Goal: Navigation & Orientation: Find specific page/section

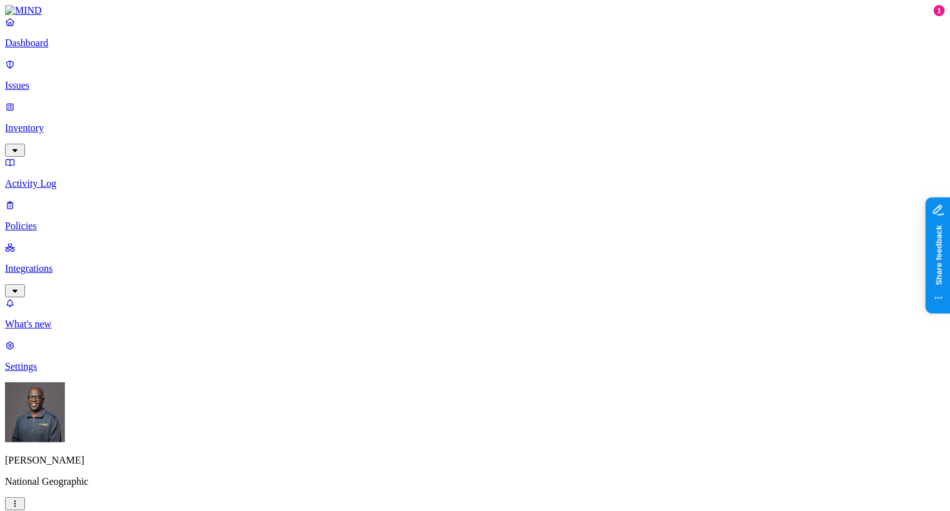
click at [47, 372] on p "Settings" at bounding box center [475, 366] width 940 height 11
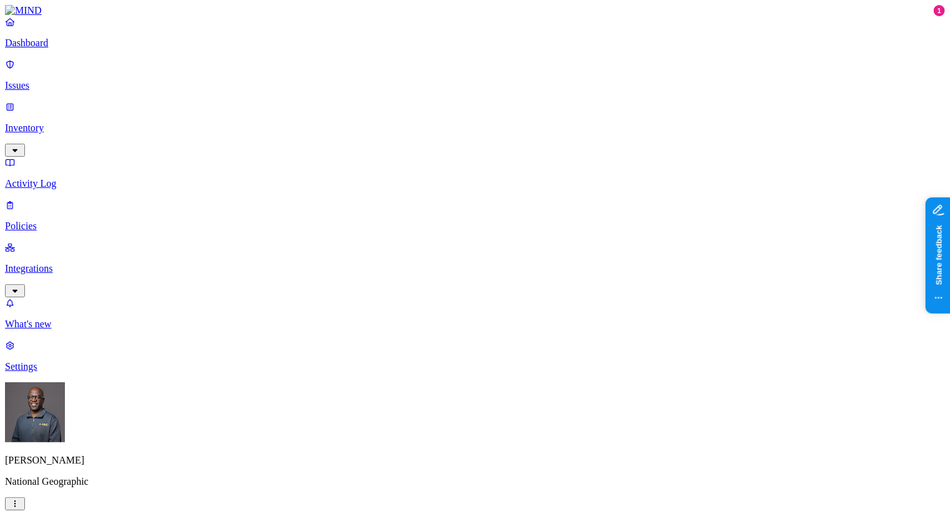
click at [117, 493] on html "Dashboard Issues Inventory Activity Log Policies Integrations What's new 1 Sett…" at bounding box center [475, 403] width 950 height 806
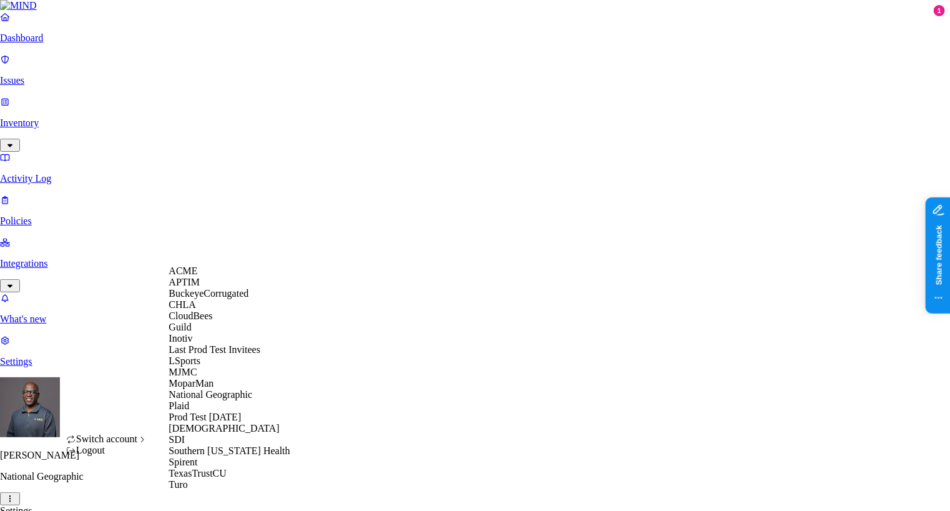
click at [219, 322] on div "CloudBees" at bounding box center [229, 315] width 121 height 11
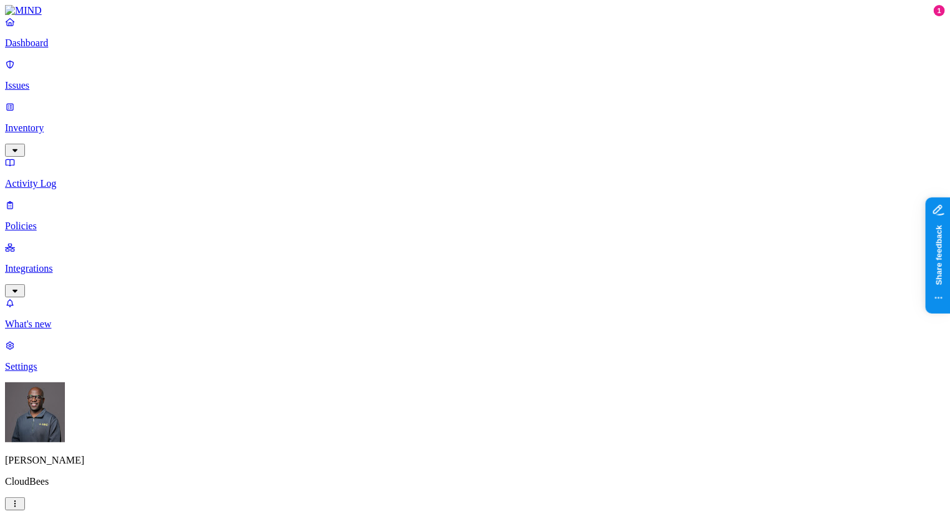
click at [71, 220] on p "Policies" at bounding box center [475, 225] width 940 height 11
click at [307, 119] on span "Endpoint" at bounding box center [299, 124] width 37 height 11
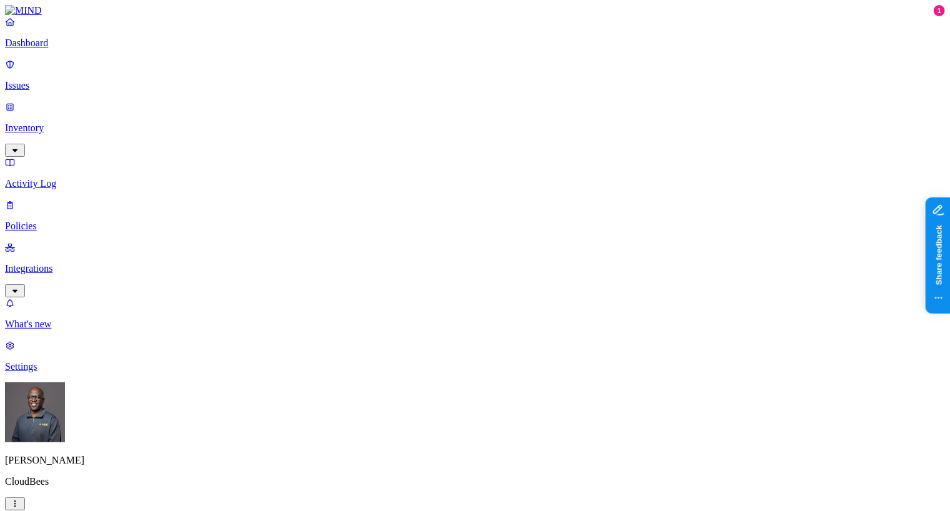
click at [69, 263] on p "Integrations" at bounding box center [475, 268] width 940 height 11
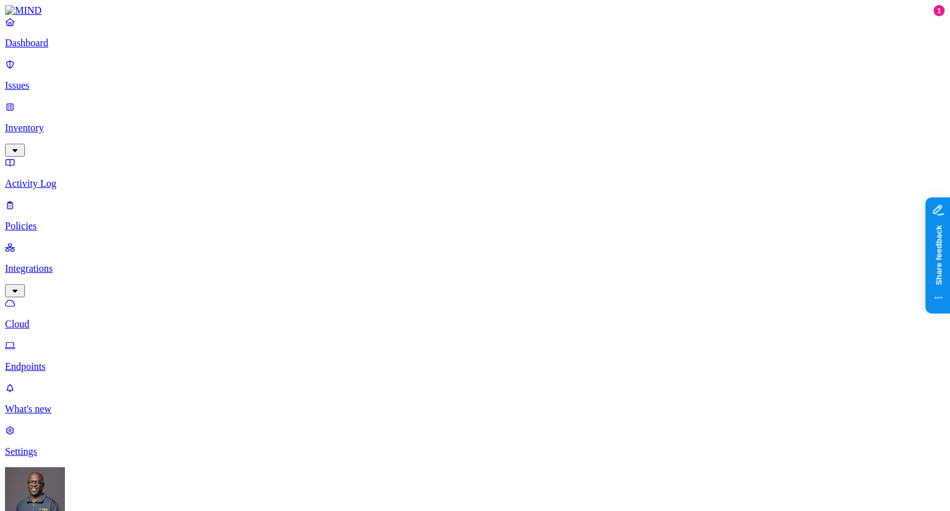
click at [60, 361] on p "Endpoints" at bounding box center [475, 366] width 940 height 11
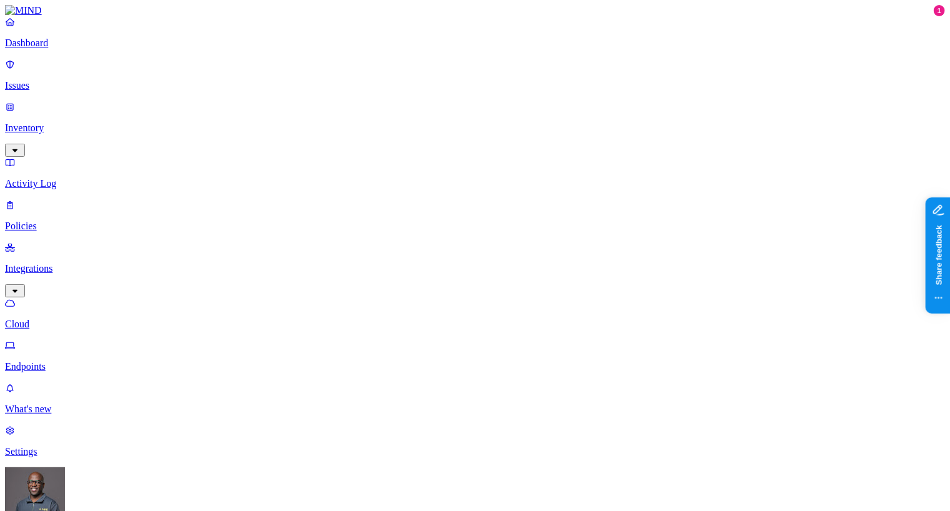
click at [52, 49] on p "Dashboard" at bounding box center [475, 42] width 940 height 11
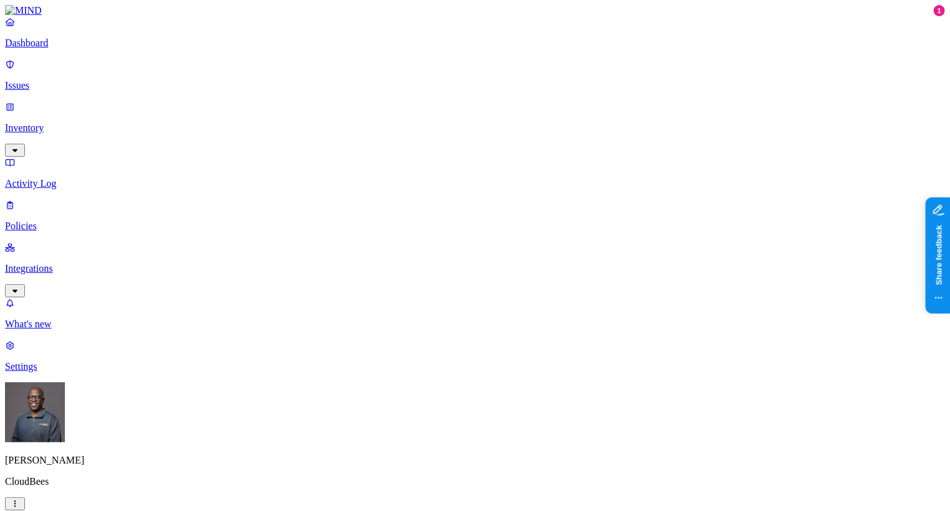
click at [38, 82] on p "Issues" at bounding box center [475, 85] width 940 height 11
click at [40, 67] on link "Issues" at bounding box center [475, 75] width 940 height 32
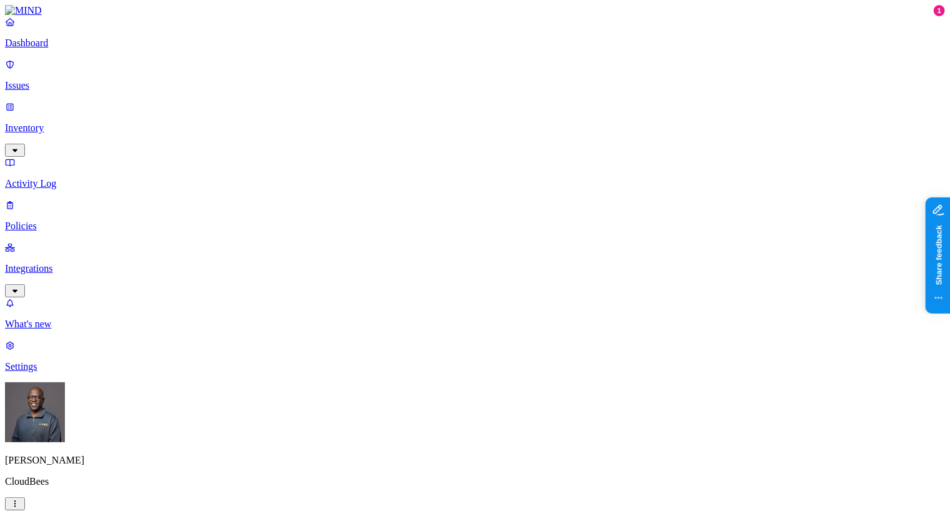
click at [46, 49] on p "Dashboard" at bounding box center [475, 42] width 940 height 11
